Goal: Task Accomplishment & Management: Use online tool/utility

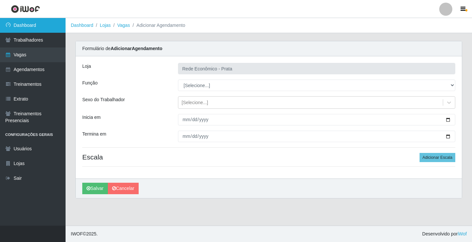
click at [47, 28] on link "Dashboard" at bounding box center [32, 25] width 65 height 15
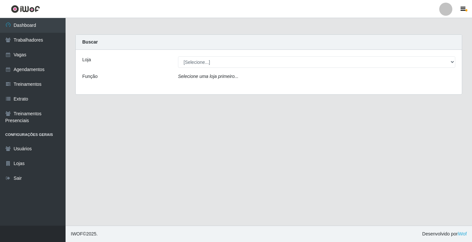
click at [455, 62] on div "[Selecione...] Rede Econômico - Prata" at bounding box center [316, 61] width 287 height 11
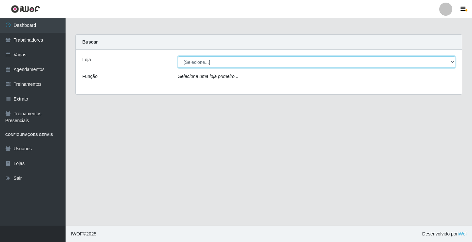
click at [452, 63] on select "[Selecione...] Rede Econômico - Prata" at bounding box center [316, 61] width 277 height 11
select select "192"
click at [178, 56] on select "[Selecione...] Rede Econômico - Prata" at bounding box center [316, 61] width 277 height 11
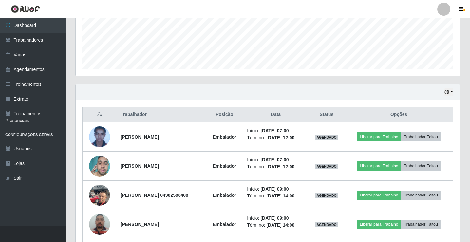
scroll to position [196, 0]
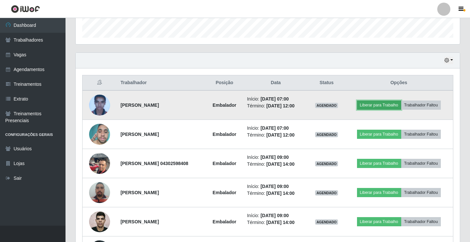
click at [379, 103] on button "Liberar para Trabalho" at bounding box center [379, 105] width 44 height 9
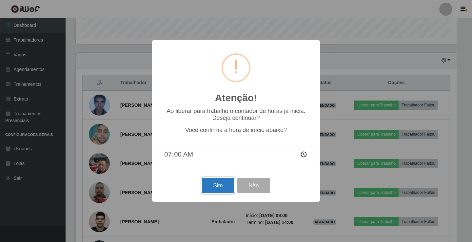
click at [205, 184] on button "Sim" at bounding box center [218, 185] width 32 height 15
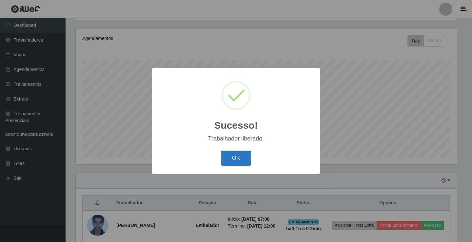
click at [231, 161] on button "OK" at bounding box center [236, 158] width 30 height 15
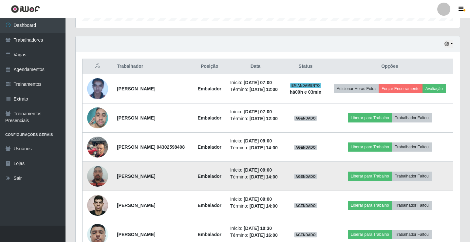
scroll to position [240, 0]
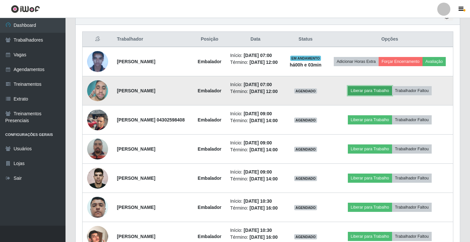
click at [370, 95] on button "Liberar para Trabalho" at bounding box center [370, 90] width 44 height 9
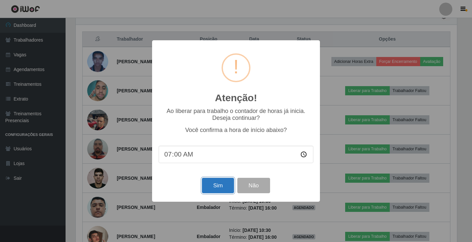
click at [216, 185] on button "Sim" at bounding box center [218, 185] width 32 height 15
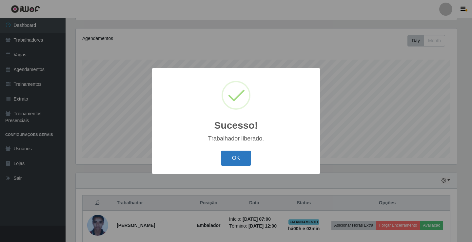
click at [243, 154] on button "OK" at bounding box center [236, 158] width 30 height 15
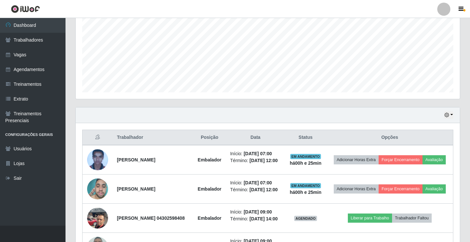
scroll to position [175, 0]
